Goal: Task Accomplishment & Management: Use online tool/utility

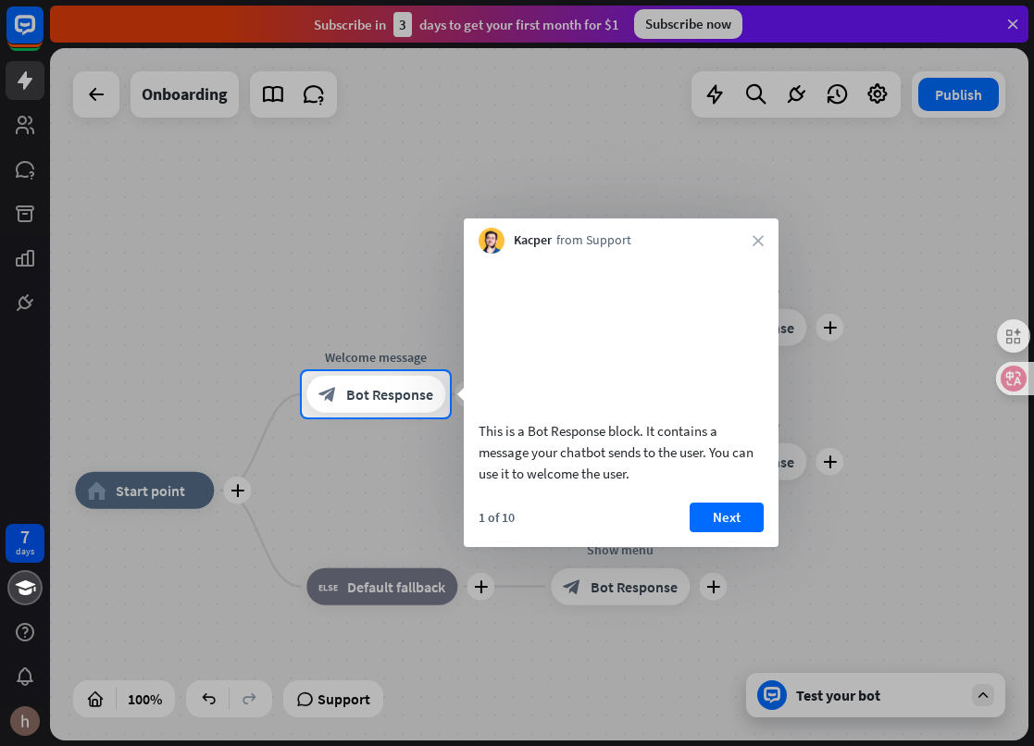
click at [764, 241] on div "Kacper from Support close" at bounding box center [621, 235] width 315 height 35
click at [760, 236] on icon "close" at bounding box center [757, 240] width 11 height 11
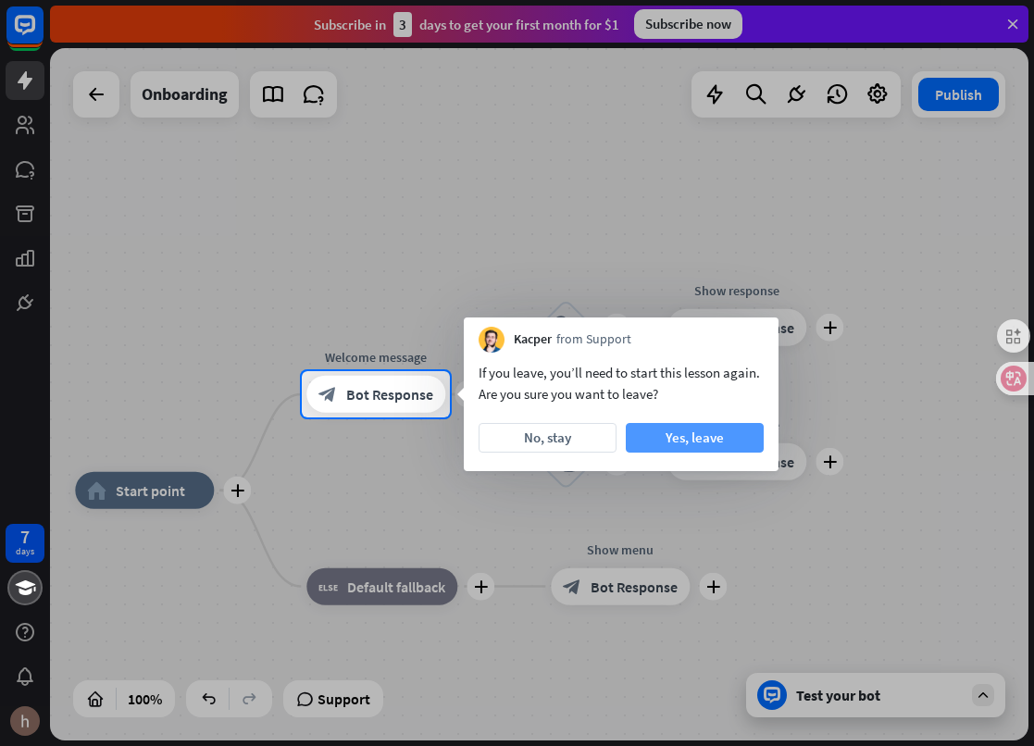
click at [670, 436] on button "Yes, leave" at bounding box center [695, 438] width 138 height 30
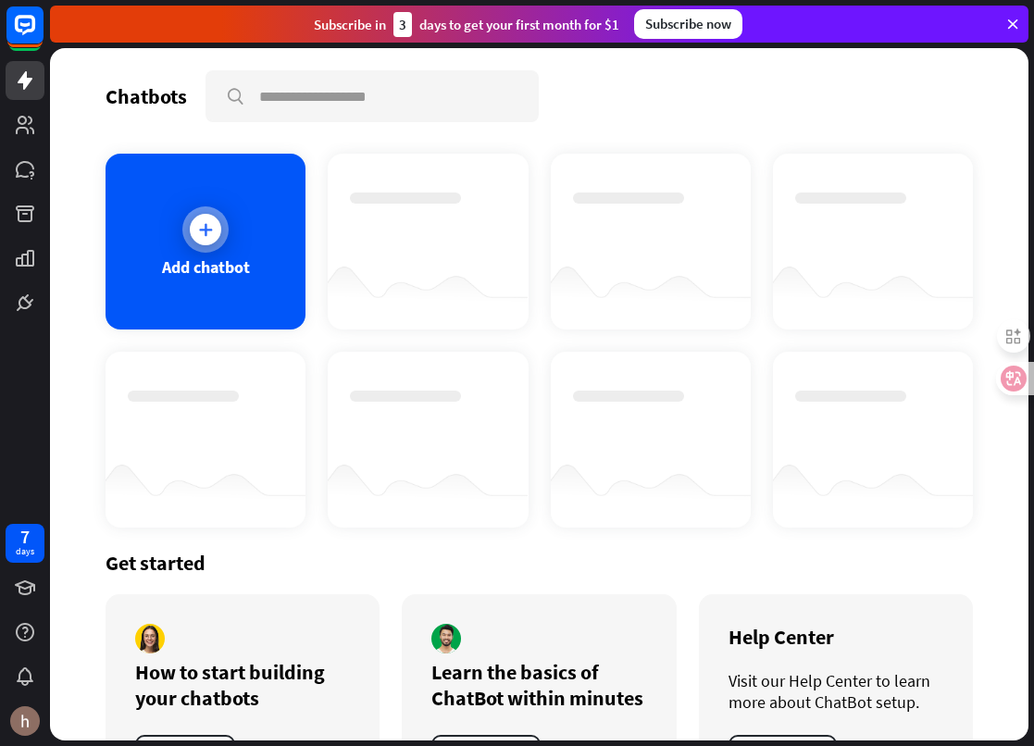
click at [209, 272] on div "Add chatbot" at bounding box center [206, 266] width 88 height 21
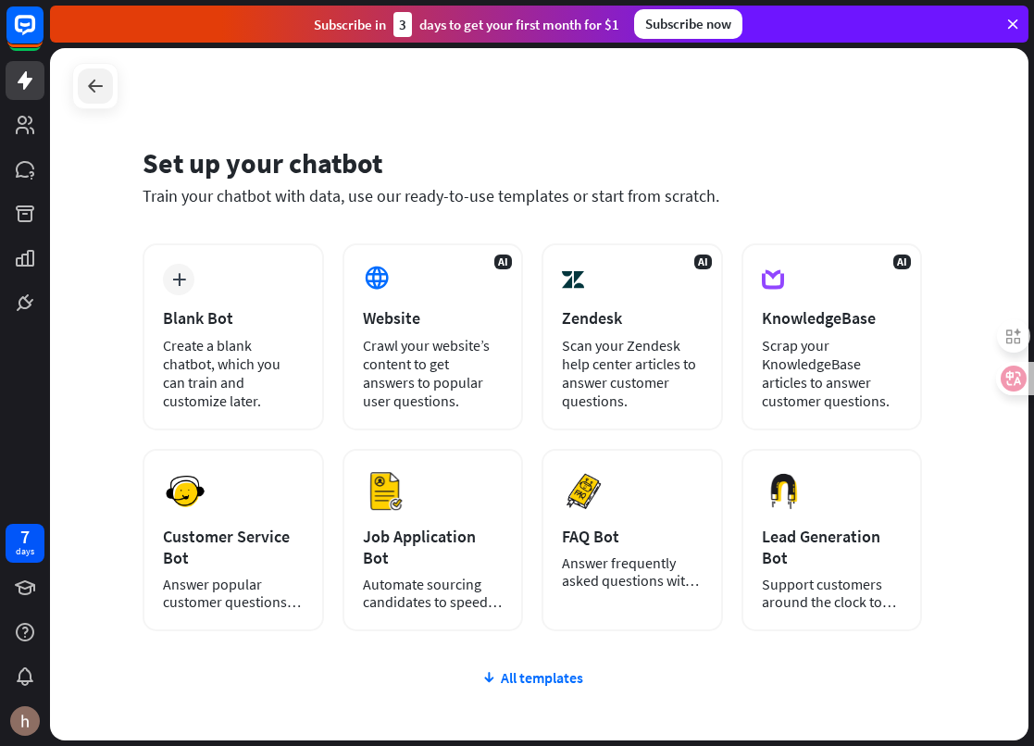
click at [86, 84] on icon at bounding box center [95, 86] width 22 height 22
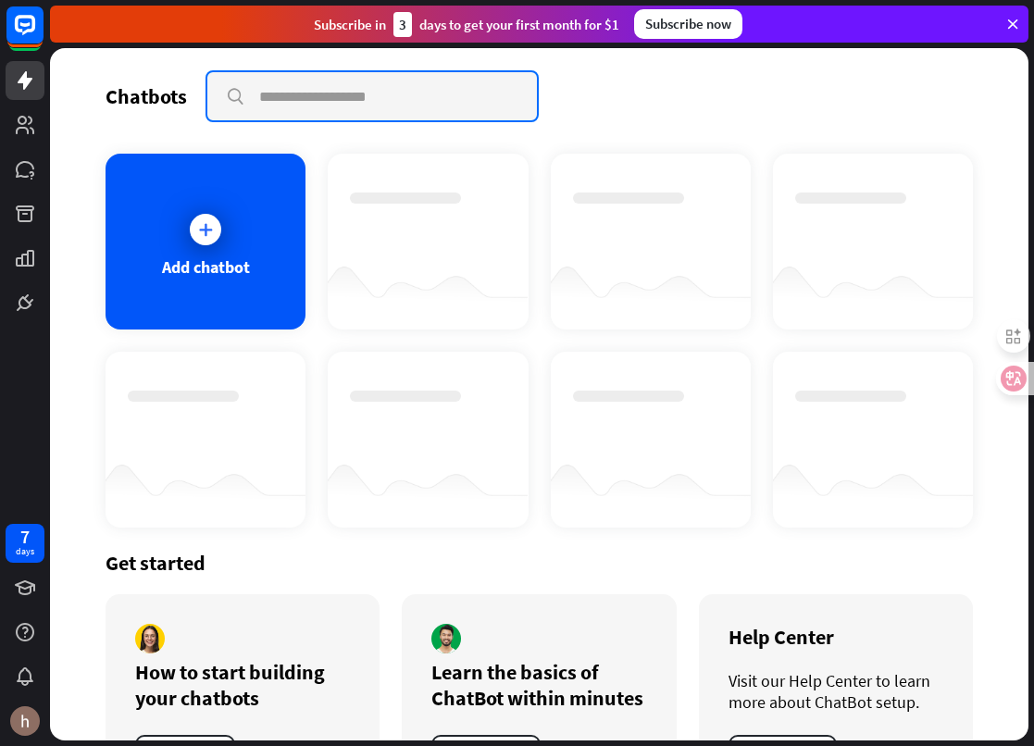
click at [462, 106] on input "text" at bounding box center [371, 96] width 329 height 48
click at [453, 225] on div at bounding box center [427, 224] width 155 height 65
click at [215, 231] on div at bounding box center [205, 229] width 31 height 31
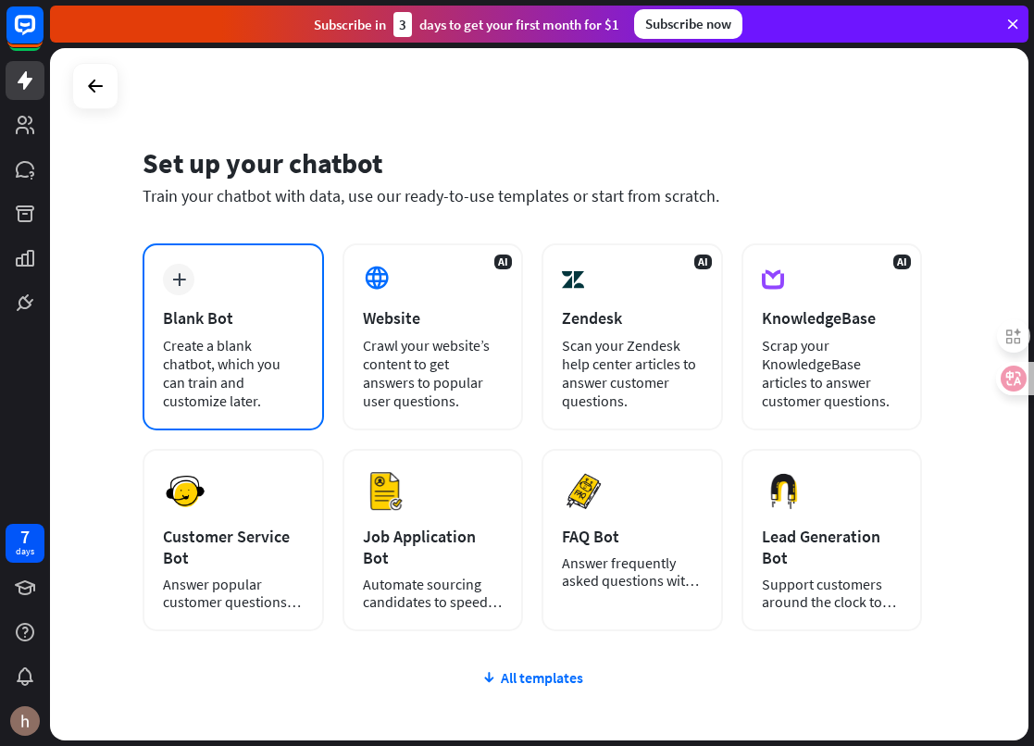
click at [201, 339] on div "Create a blank chatbot, which you can train and customize later." at bounding box center [233, 373] width 141 height 74
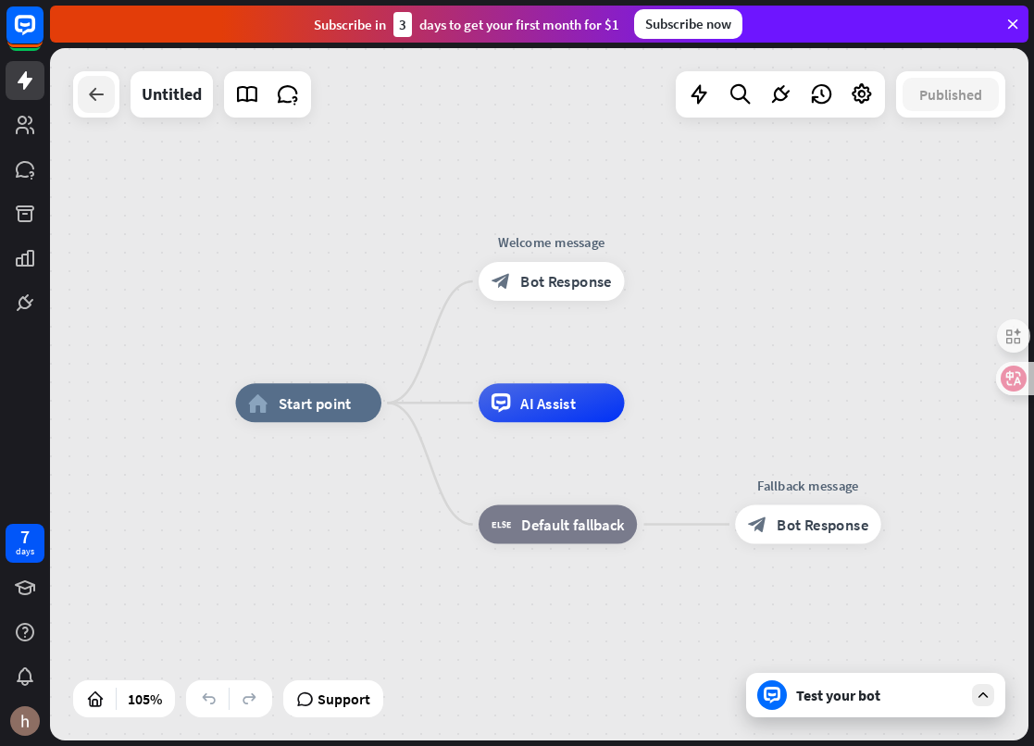
click at [103, 106] on div at bounding box center [96, 94] width 37 height 37
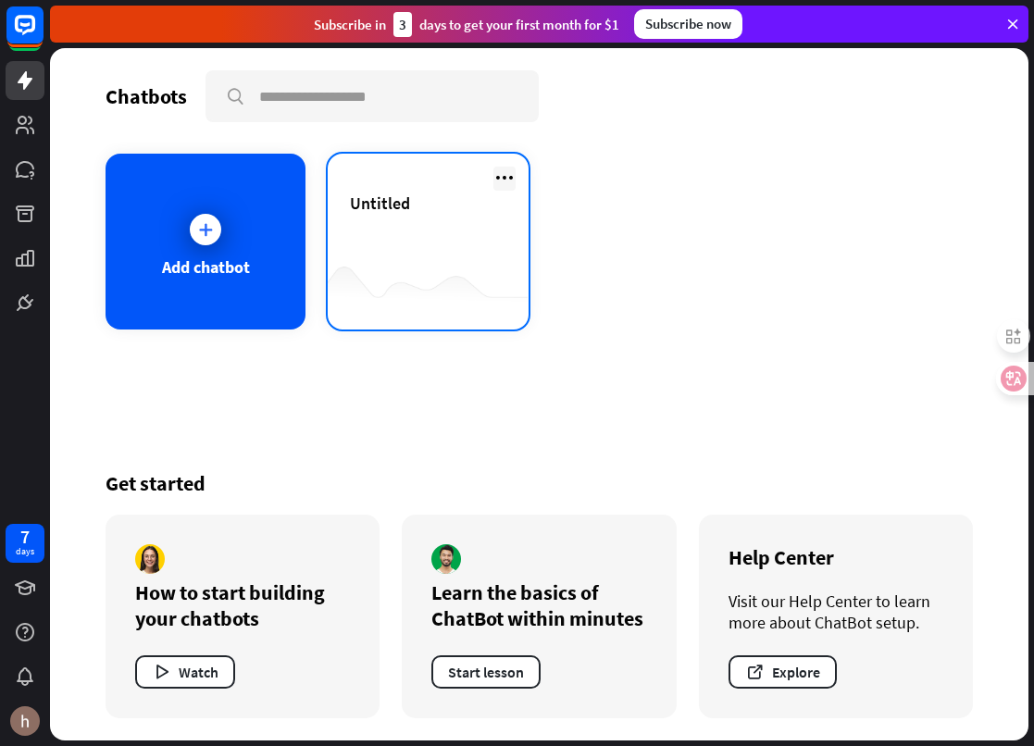
click at [503, 180] on icon at bounding box center [504, 178] width 22 height 22
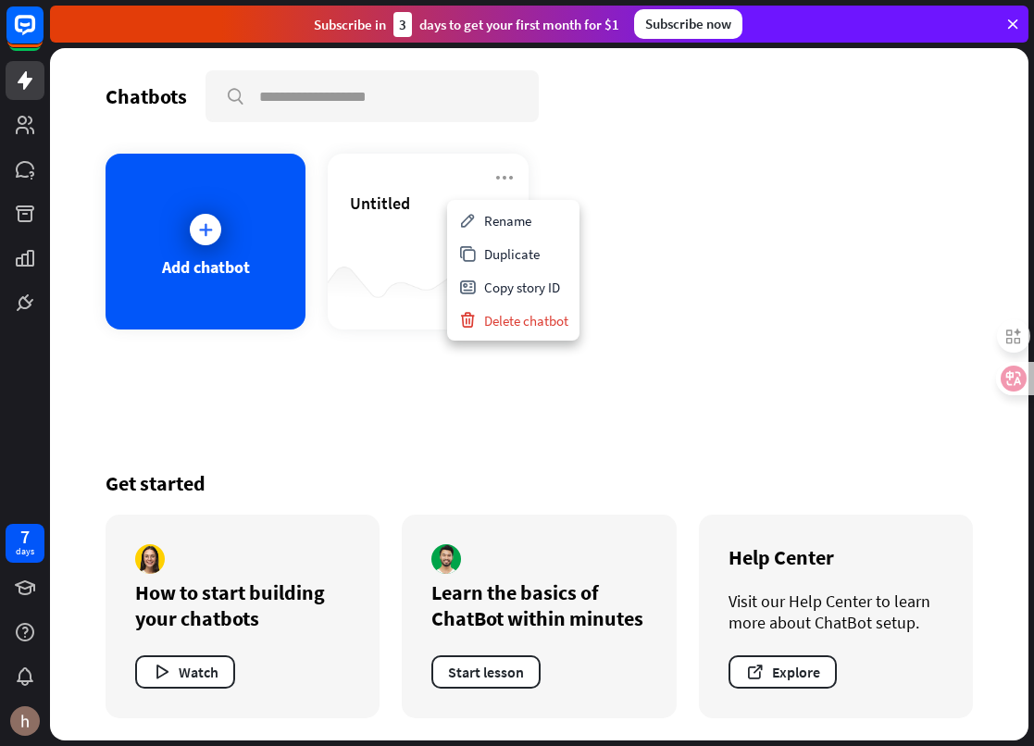
click at [702, 208] on div "Add chatbot Untitled" at bounding box center [538, 242] width 867 height 176
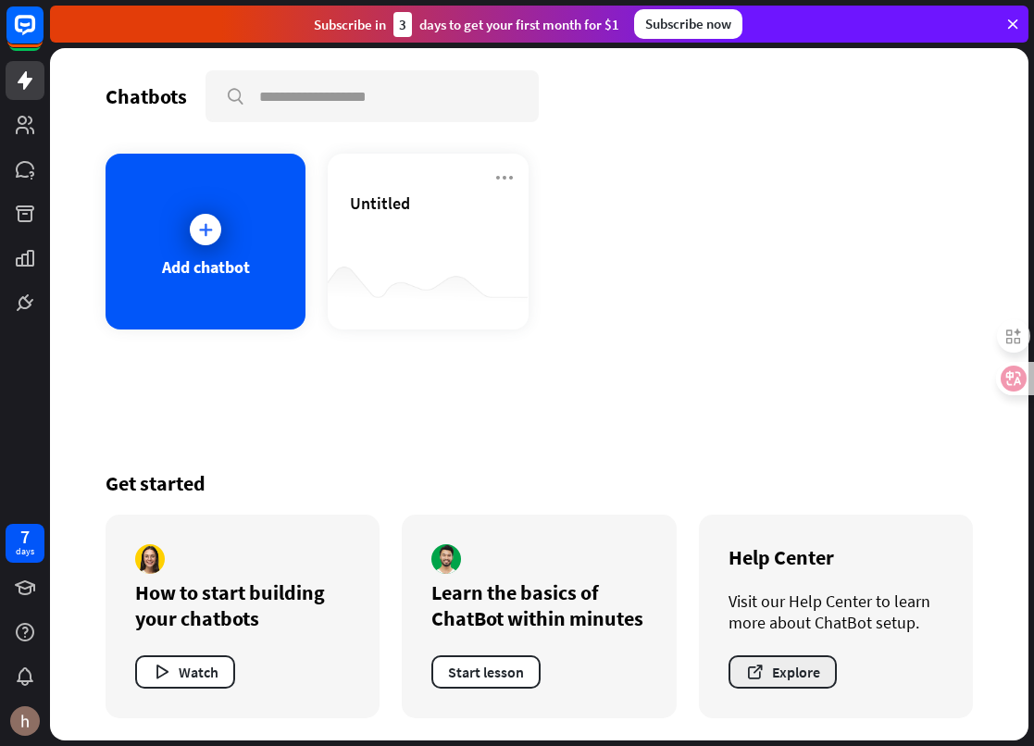
click at [778, 672] on button "Explore" at bounding box center [782, 671] width 108 height 33
click at [458, 673] on button "Start lesson" at bounding box center [485, 671] width 109 height 33
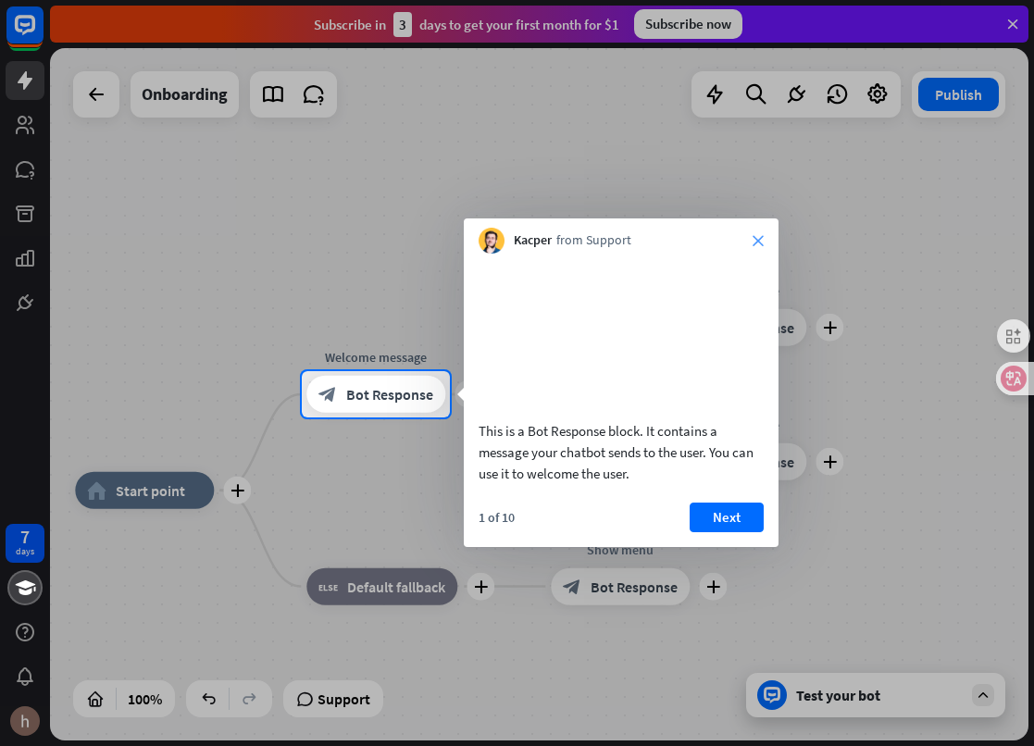
click at [755, 236] on icon "close" at bounding box center [757, 240] width 11 height 11
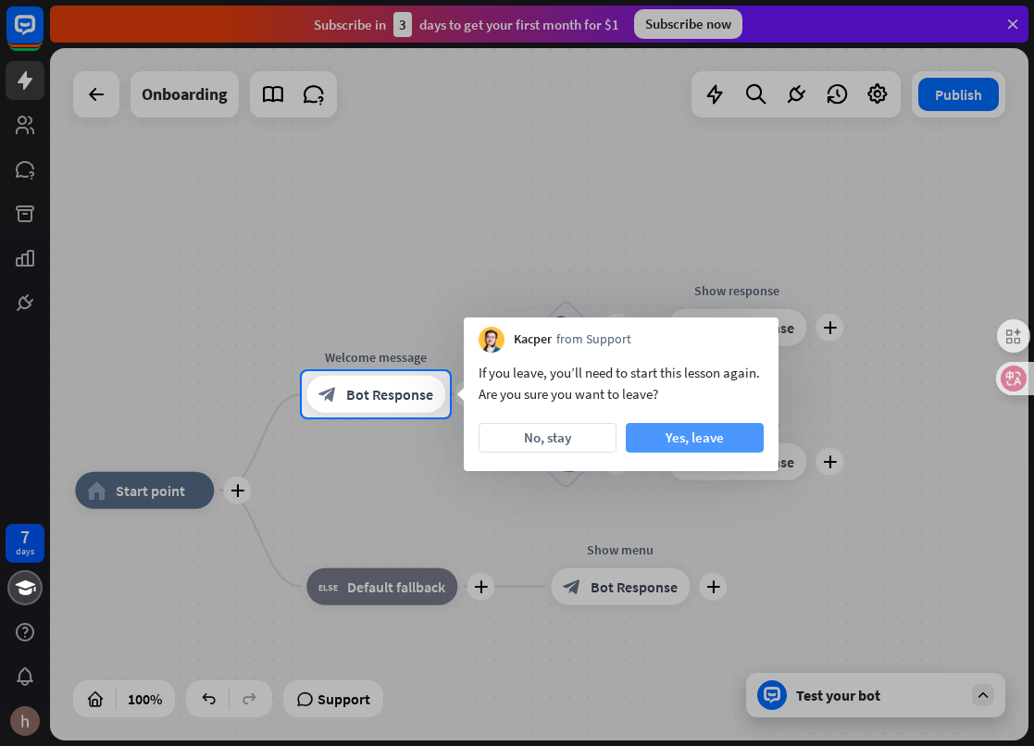
click at [660, 432] on button "Yes, leave" at bounding box center [695, 438] width 138 height 30
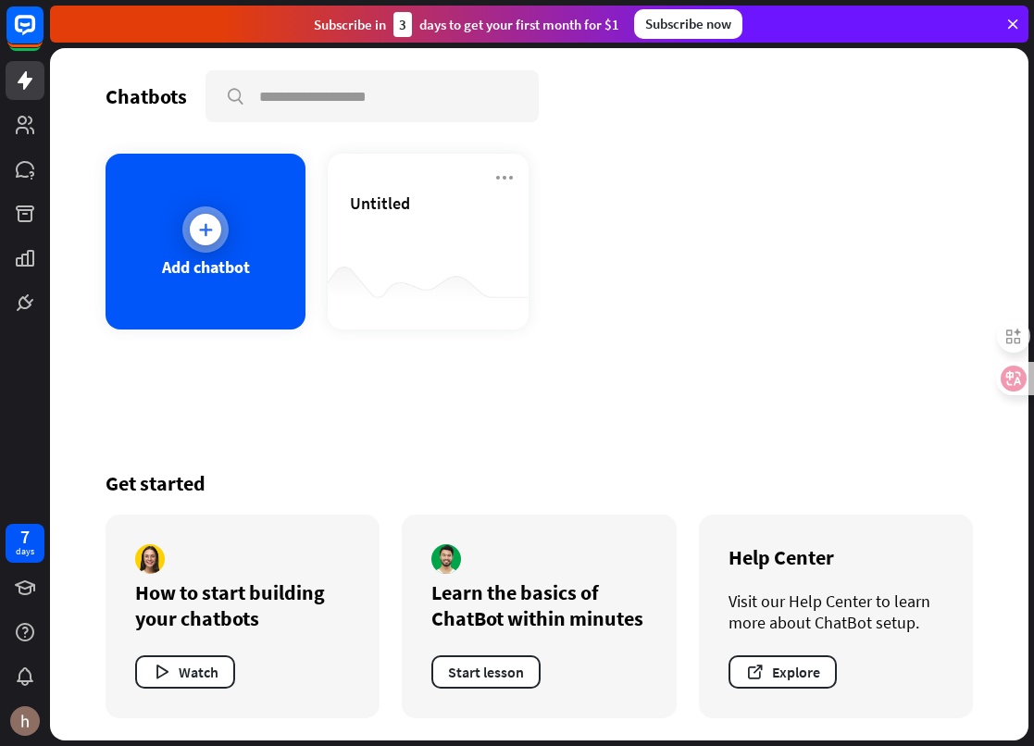
click at [251, 222] on div "Add chatbot" at bounding box center [205, 242] width 200 height 176
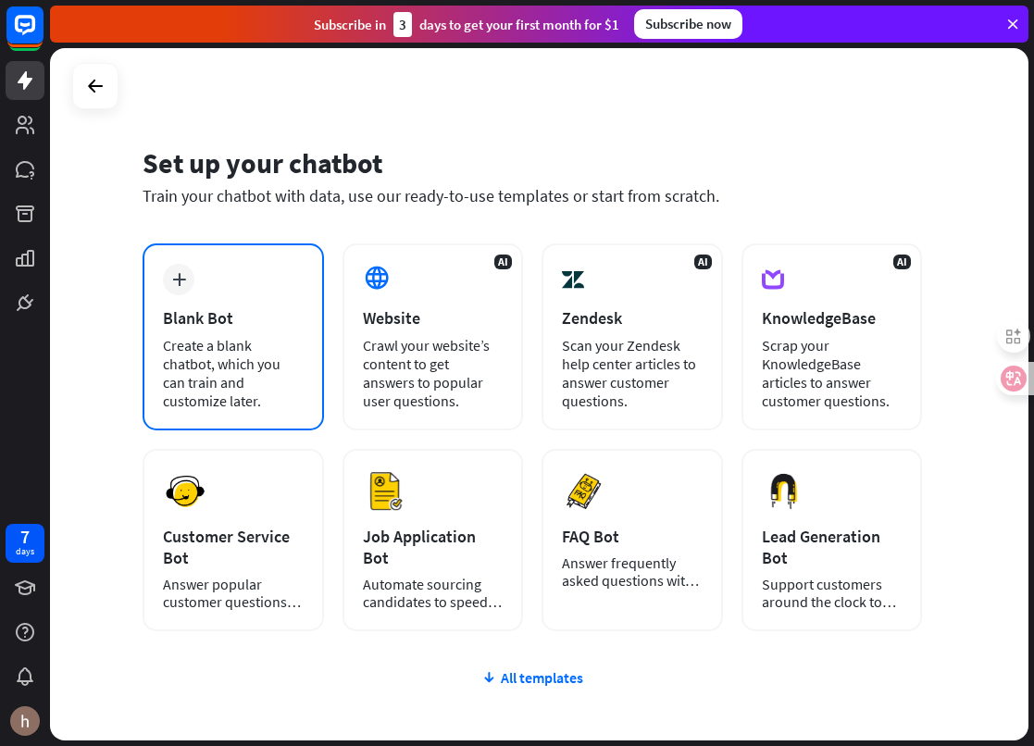
click at [202, 317] on div "Blank Bot" at bounding box center [233, 317] width 141 height 21
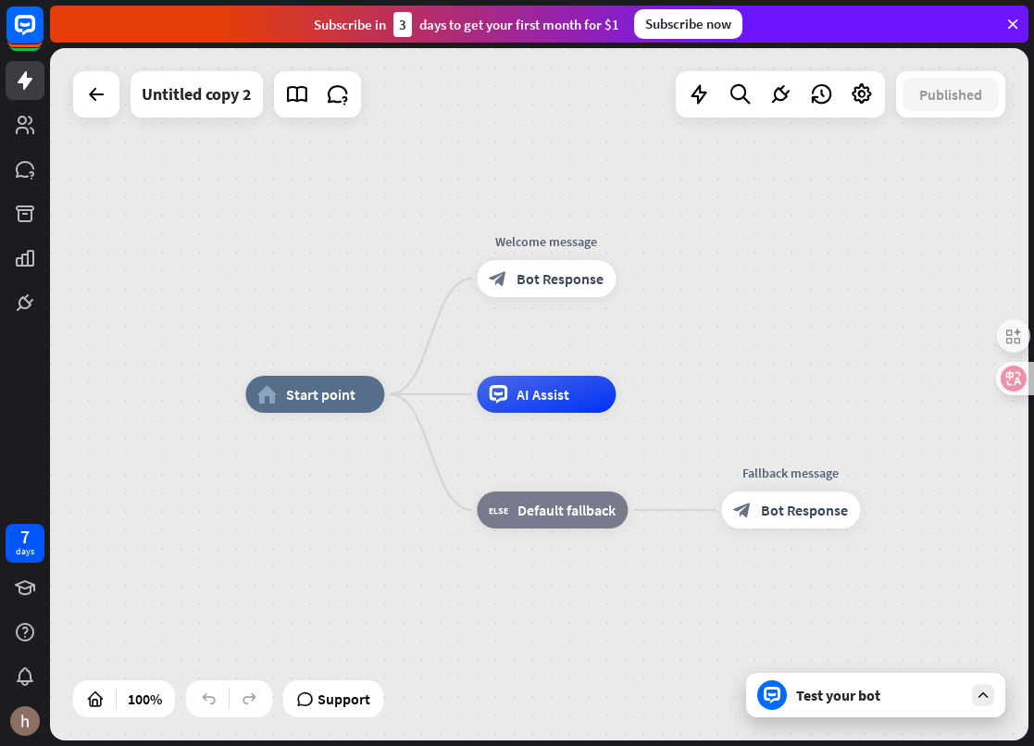
click at [796, 282] on div "home_2 Start point Welcome message block_bot_response Bot Response AI Assist bl…" at bounding box center [539, 394] width 978 height 692
